Goal: Task Accomplishment & Management: Use online tool/utility

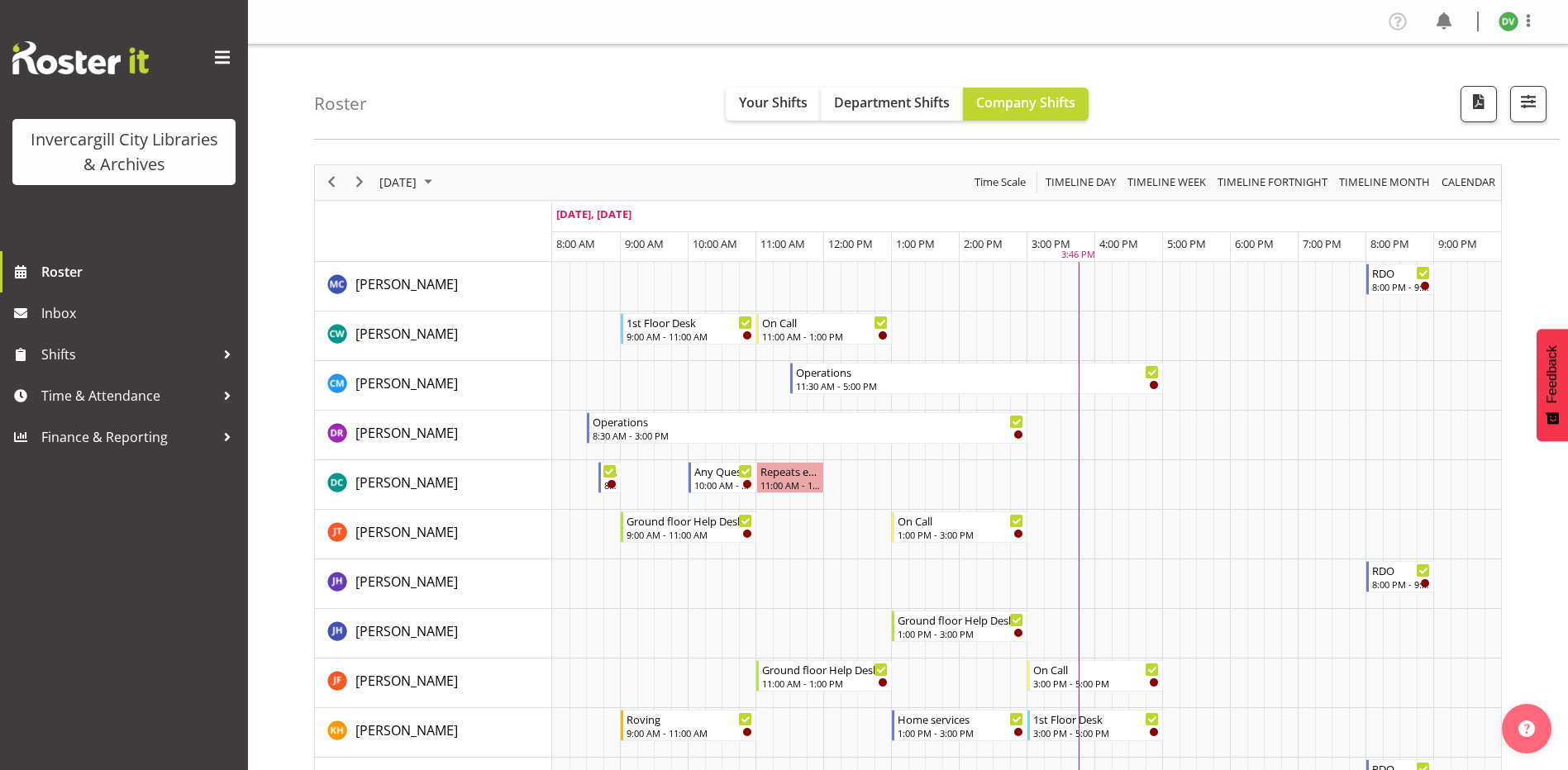
scroll to position [826, 0]
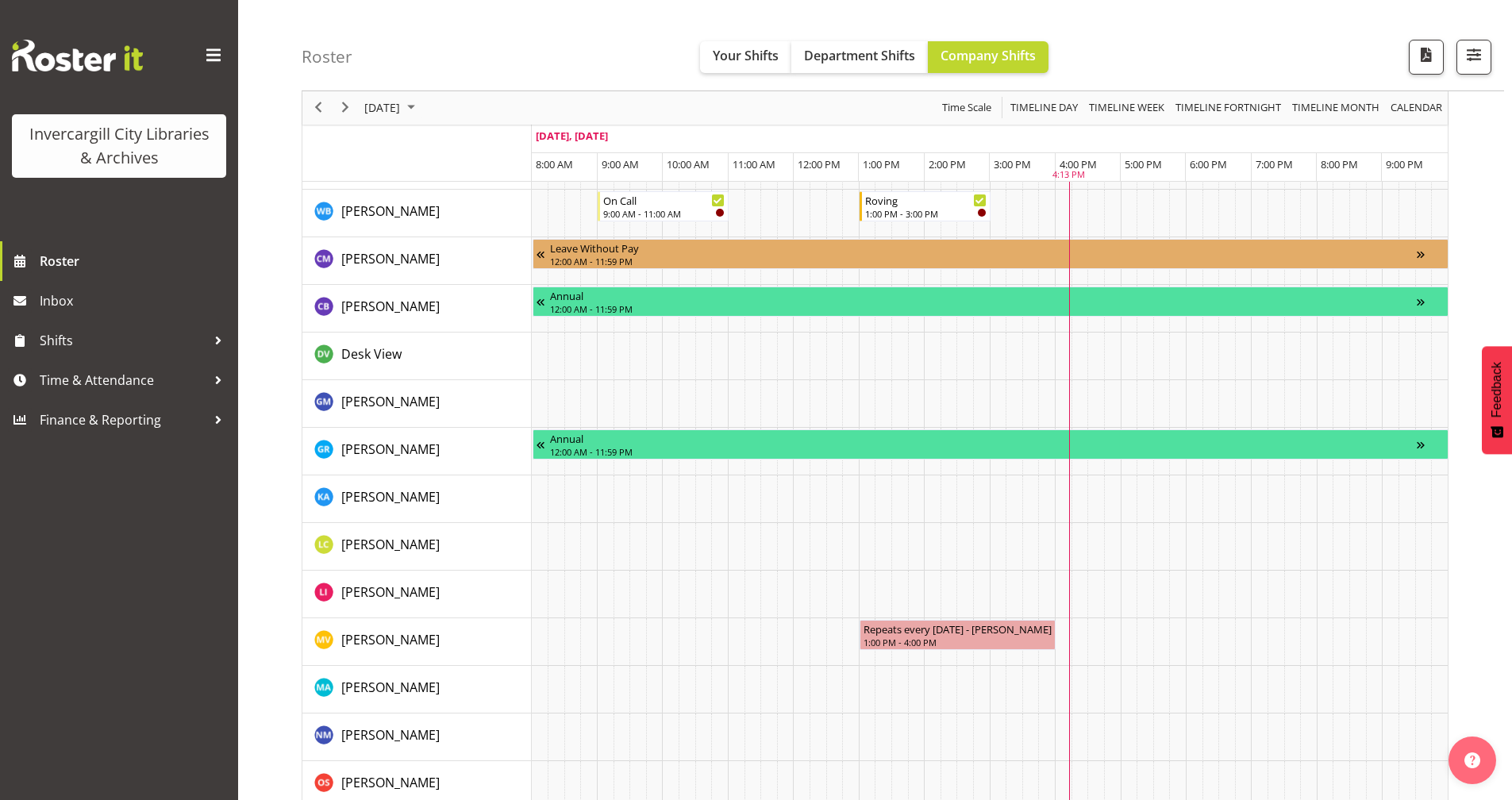
scroll to position [1191, 0]
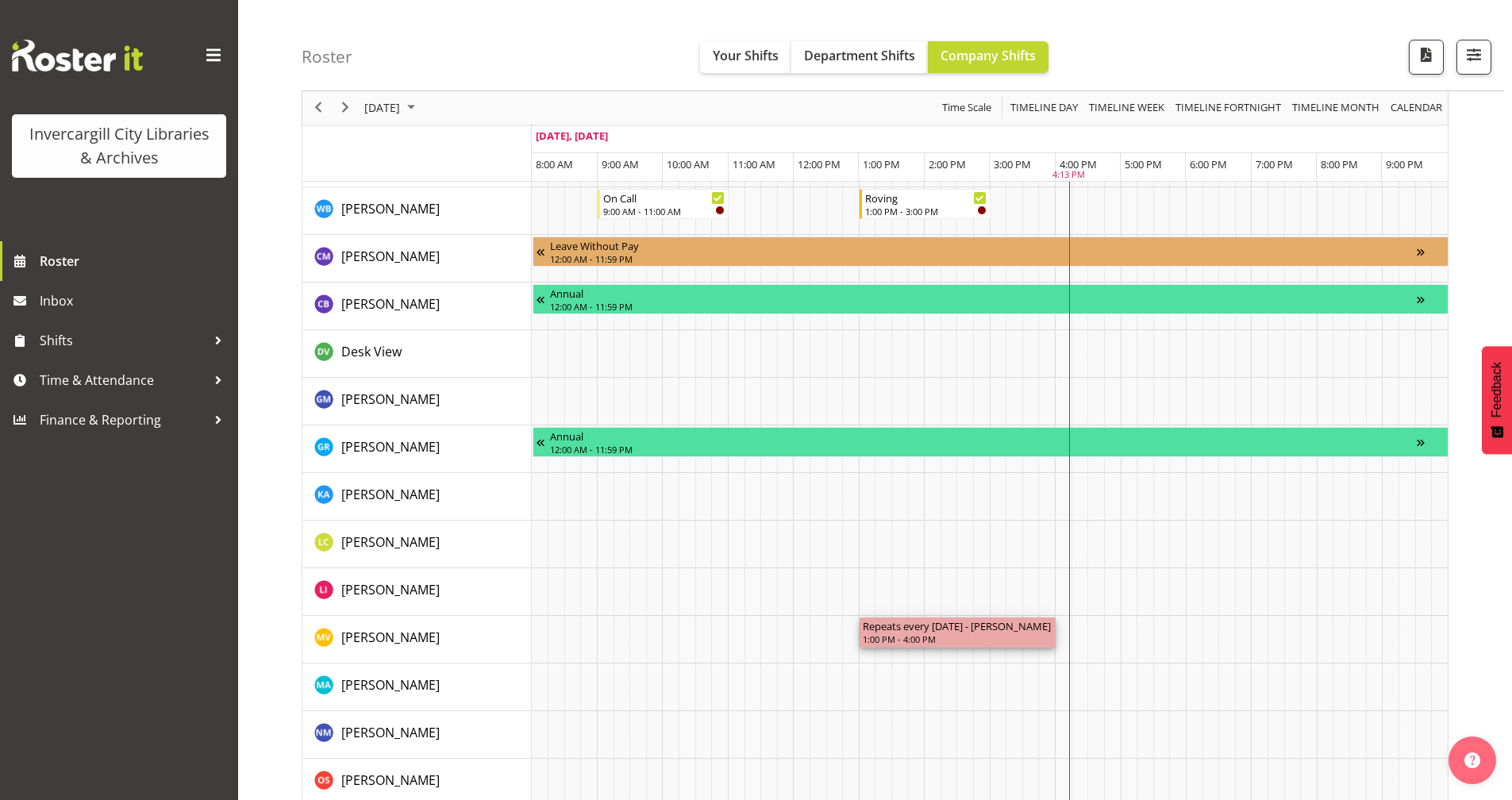
click at [981, 636] on div "1:00 PM - 4:00 PM" at bounding box center [957, 639] width 190 height 13
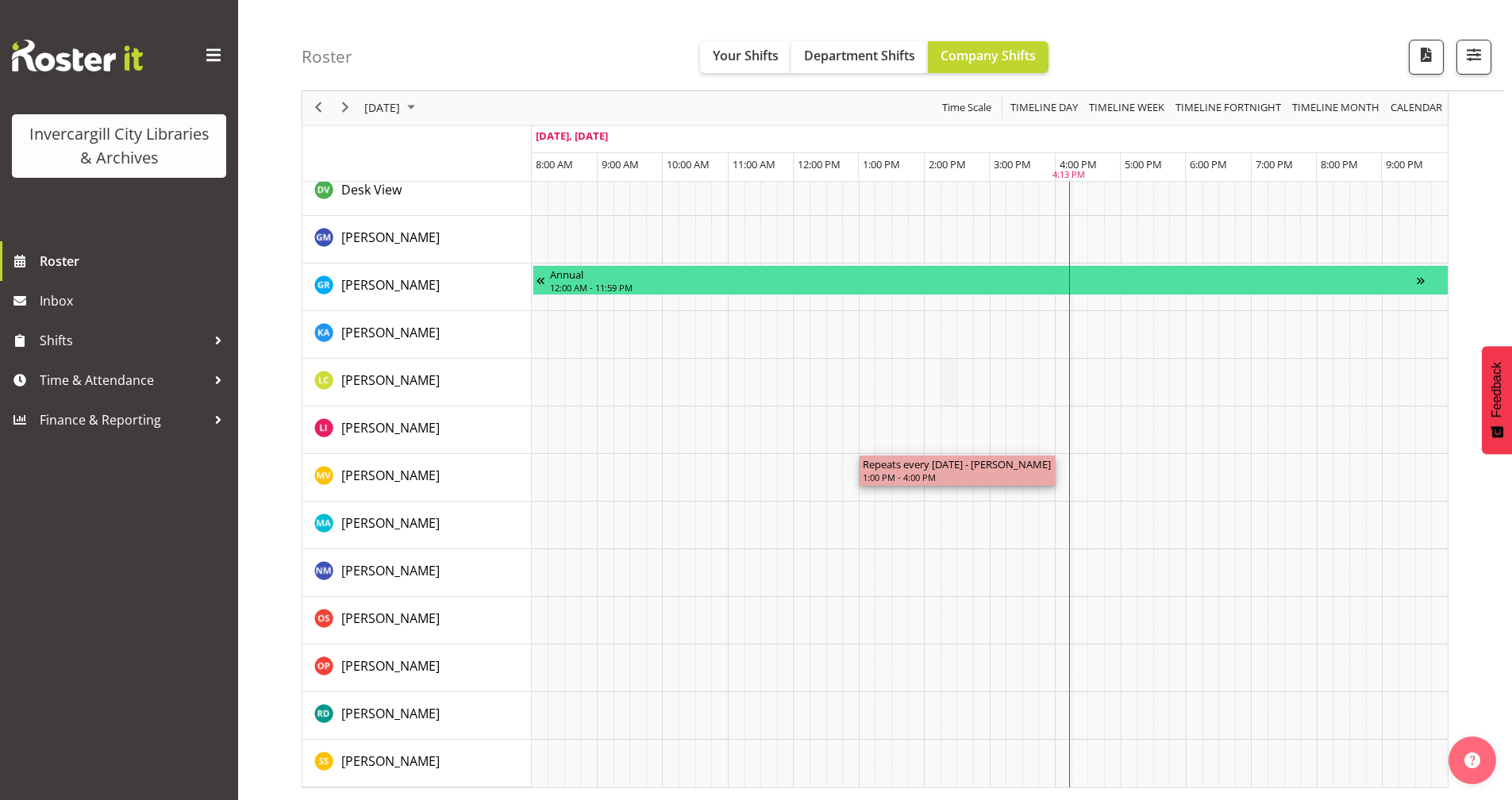
scroll to position [968, 0]
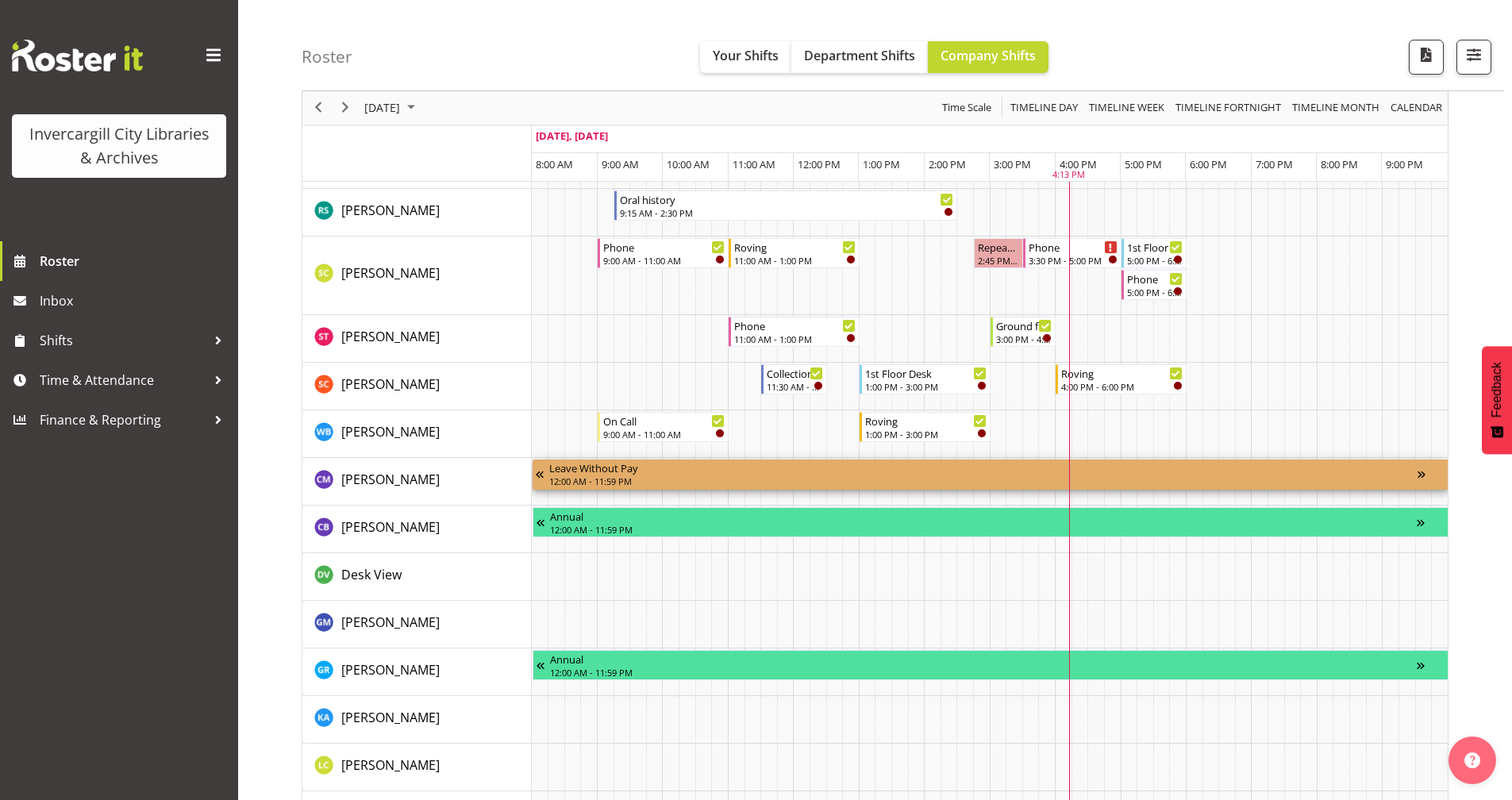
click at [712, 474] on div "Leave Without Pay" at bounding box center [983, 468] width 868 height 16
click at [685, 488] on div "Timeline Day of October 6, 2025" at bounding box center [983, 488] width 868 height 1
click at [1424, 478] on div "Timeline Day of October 6, 2025" at bounding box center [1431, 474] width 28 height 30
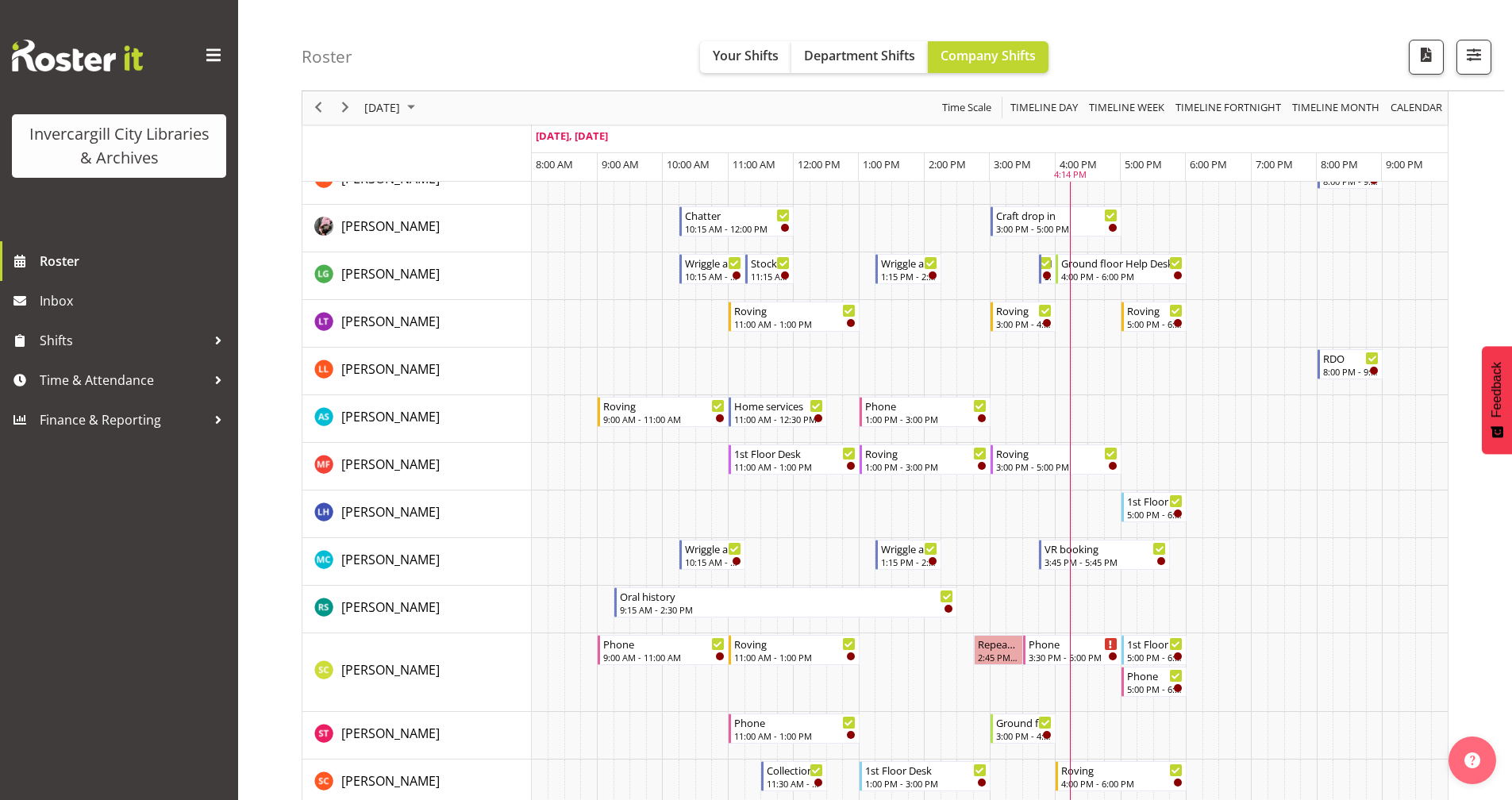
scroll to position [0, 0]
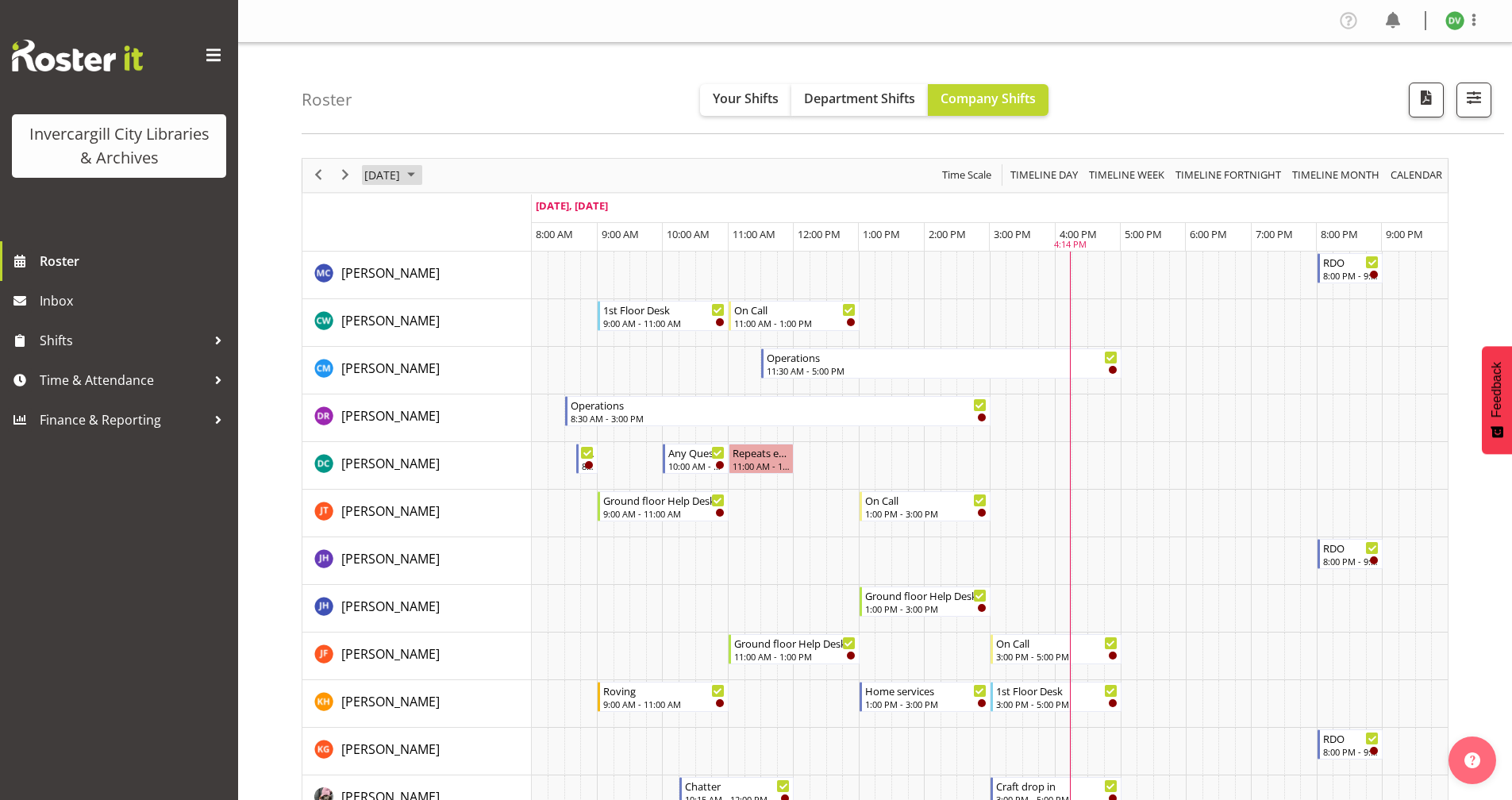
click at [401, 178] on span "[DATE]" at bounding box center [382, 175] width 39 height 20
click at [435, 301] on span "7" at bounding box center [431, 296] width 24 height 24
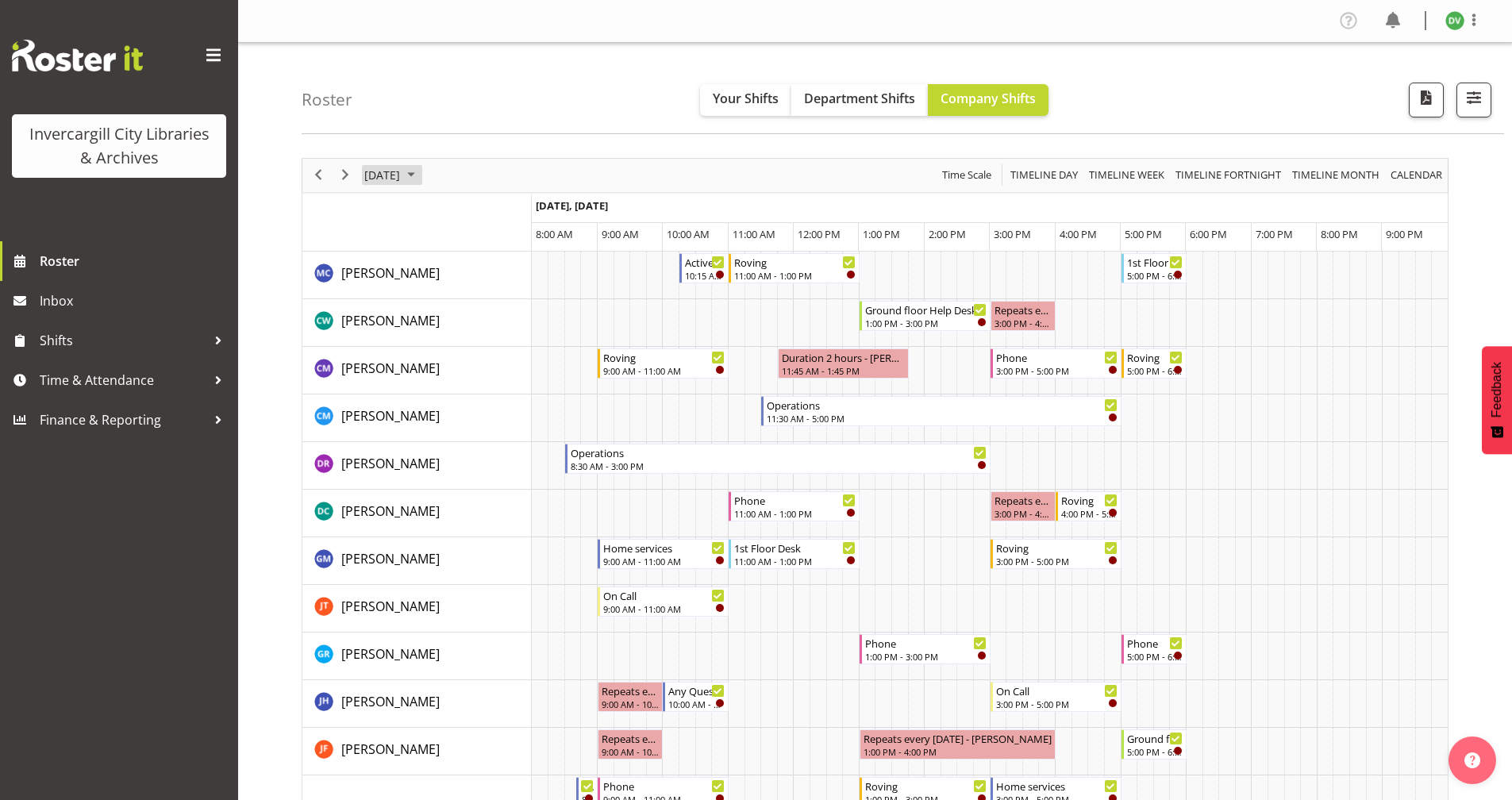
click at [401, 176] on span "October 7, 2025" at bounding box center [382, 175] width 39 height 20
click at [410, 298] on span "6" at bounding box center [406, 296] width 24 height 24
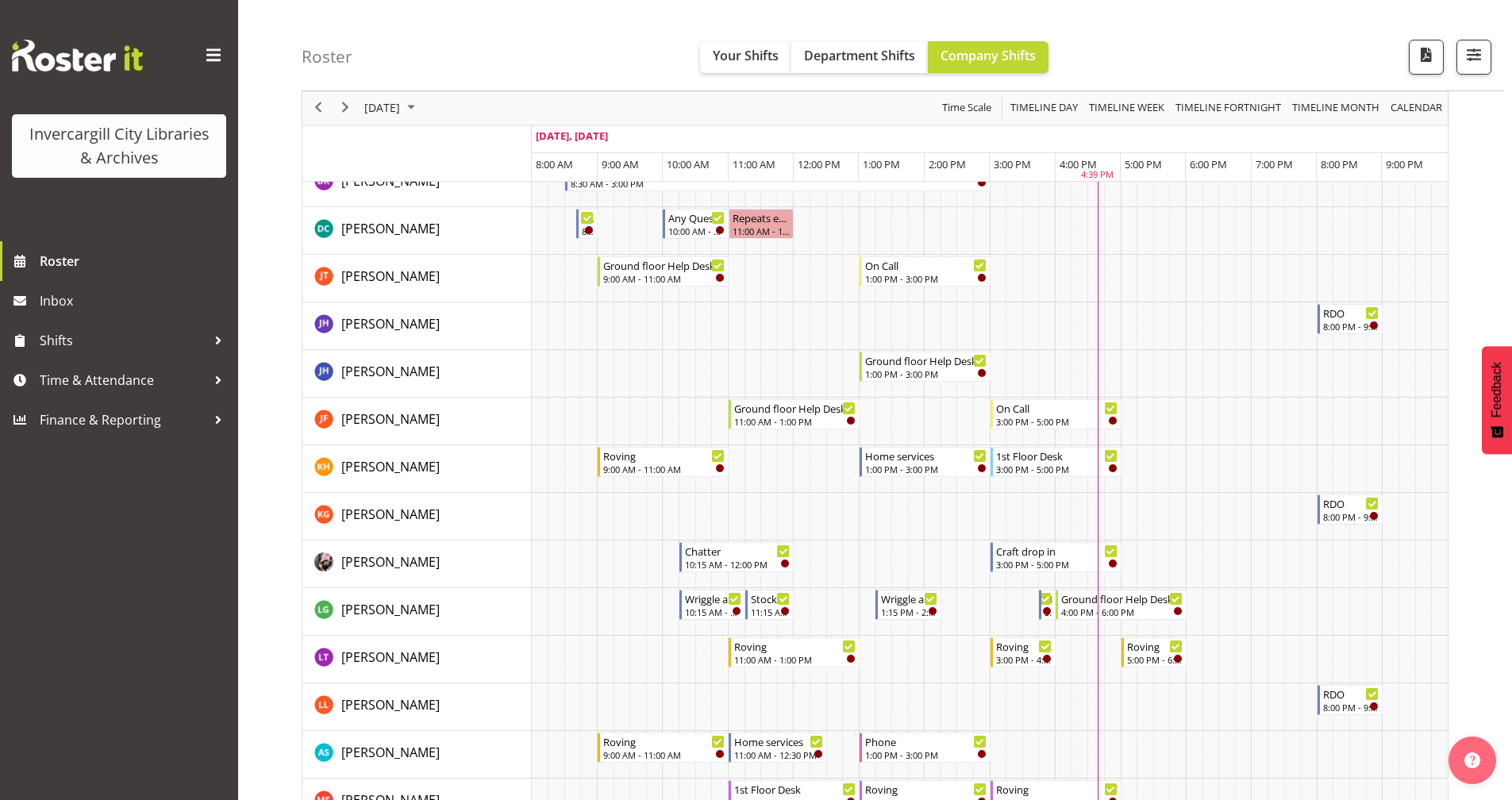
scroll to position [238, 0]
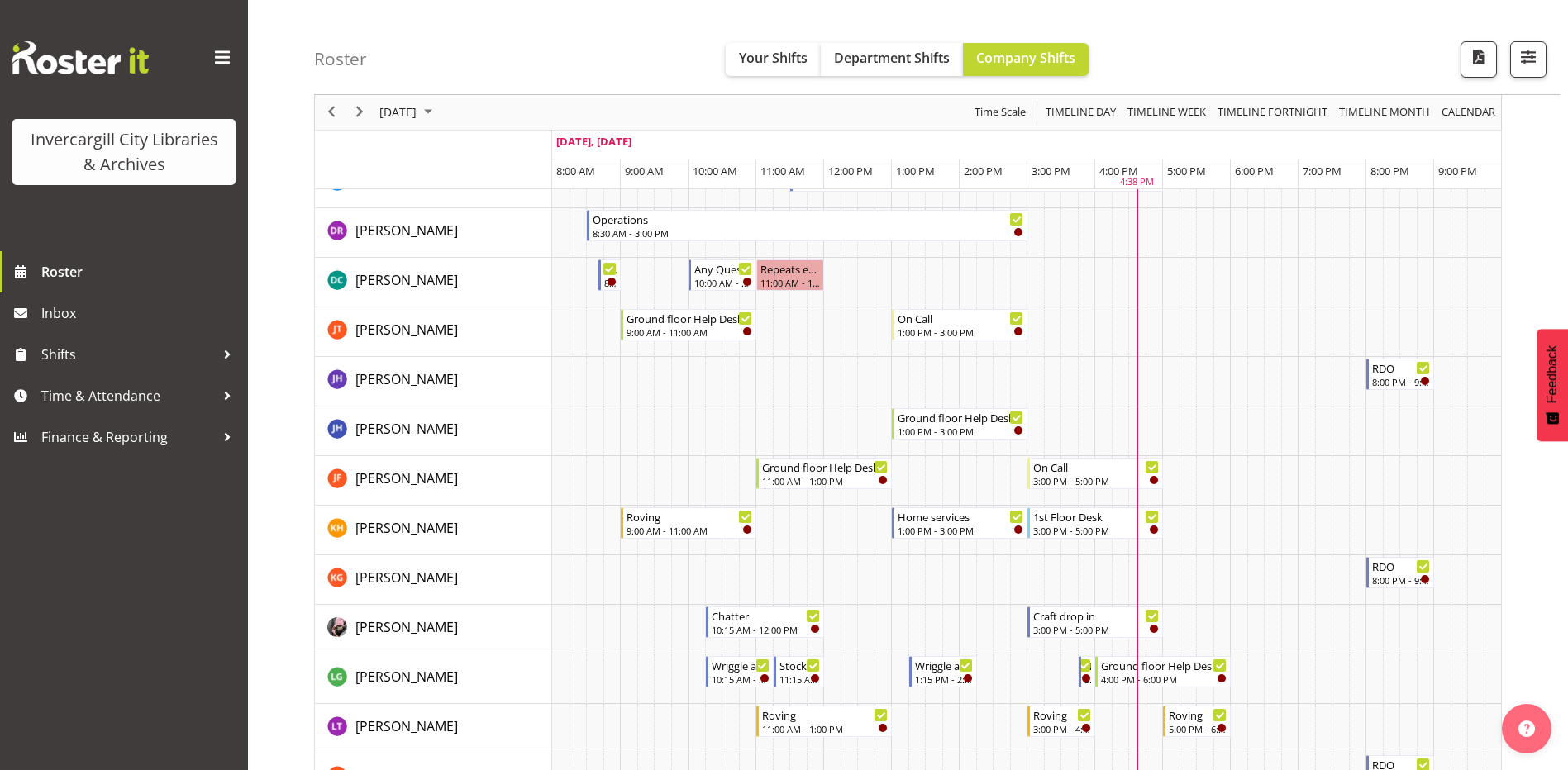
scroll to position [248, 0]
